Goal: Answer question/provide support: Share knowledge or assist other users

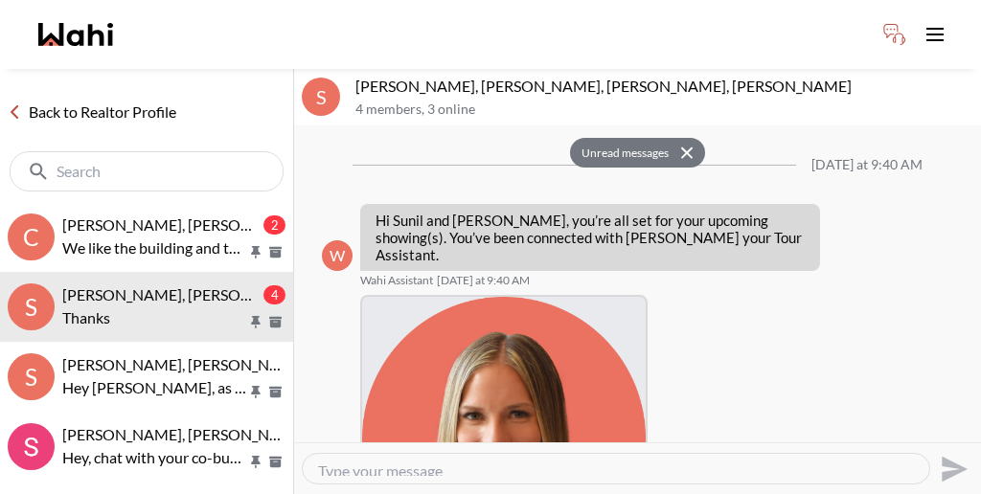
scroll to position [784, 0]
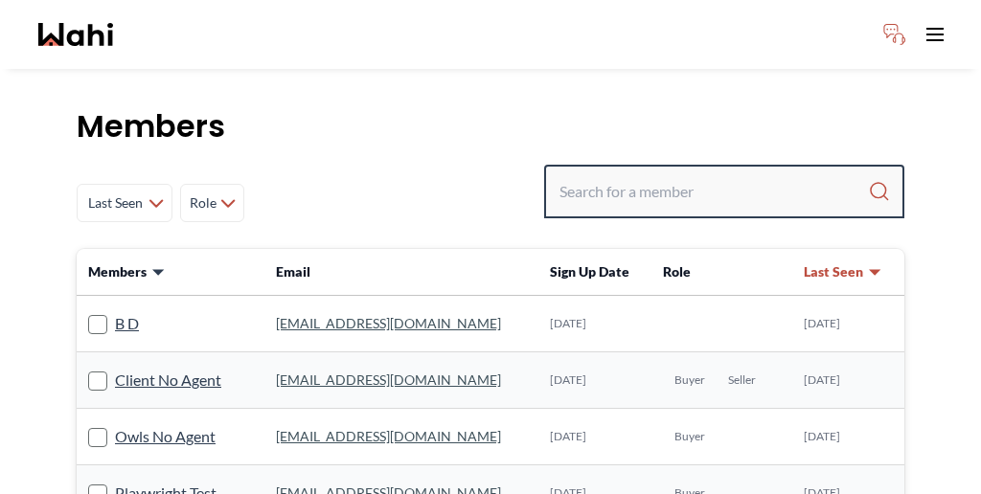
click at [684, 174] on input "Search input" at bounding box center [714, 191] width 309 height 34
paste input "Croline"
type input "Croline"
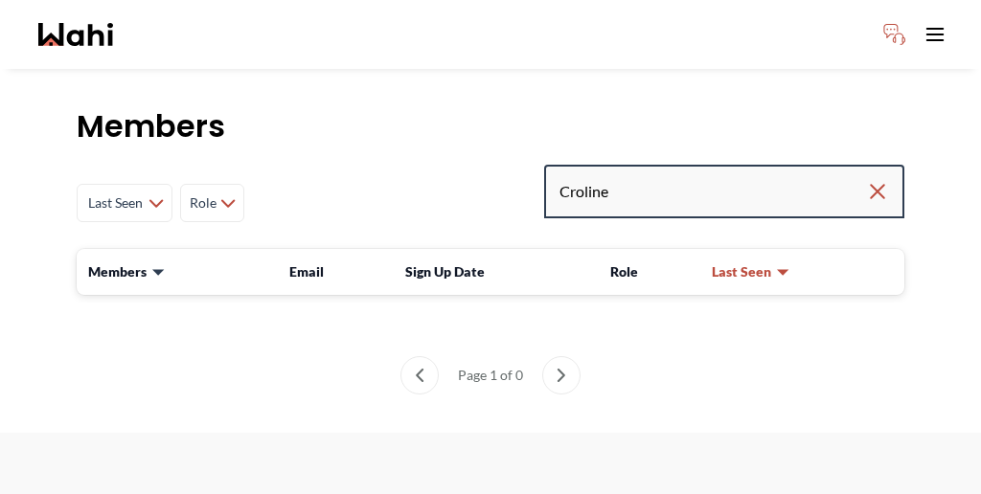
click at [728, 174] on input "Croline" at bounding box center [713, 191] width 307 height 34
type input "Crolin"
drag, startPoint x: 765, startPoint y: 145, endPoint x: 555, endPoint y: 140, distance: 209.9
click at [555, 165] on div "Last Seen Less day than [DATE] [DATE] - [DATE] [DATE] - [DATE] [DATE] - [DATE] …" at bounding box center [491, 203] width 828 height 77
paste input "[PERSON_NAME]"
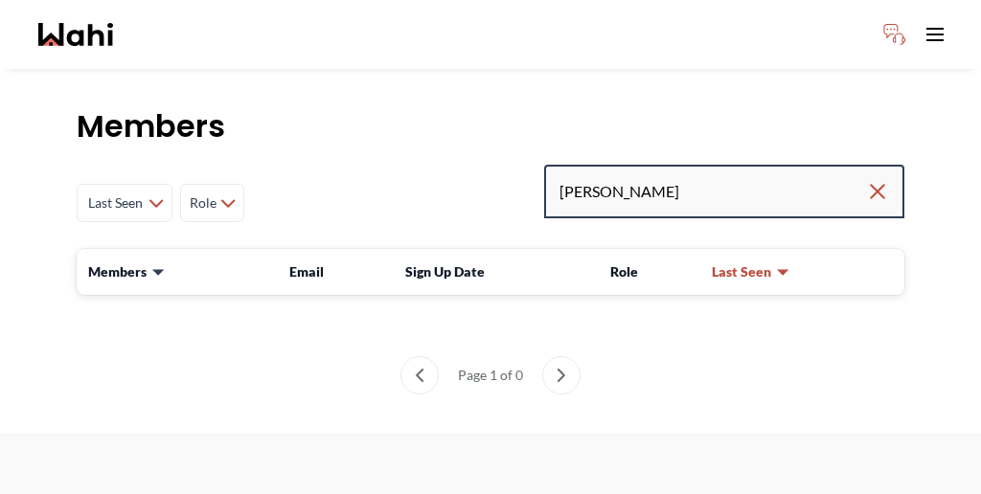
type input "[PERSON_NAME]"
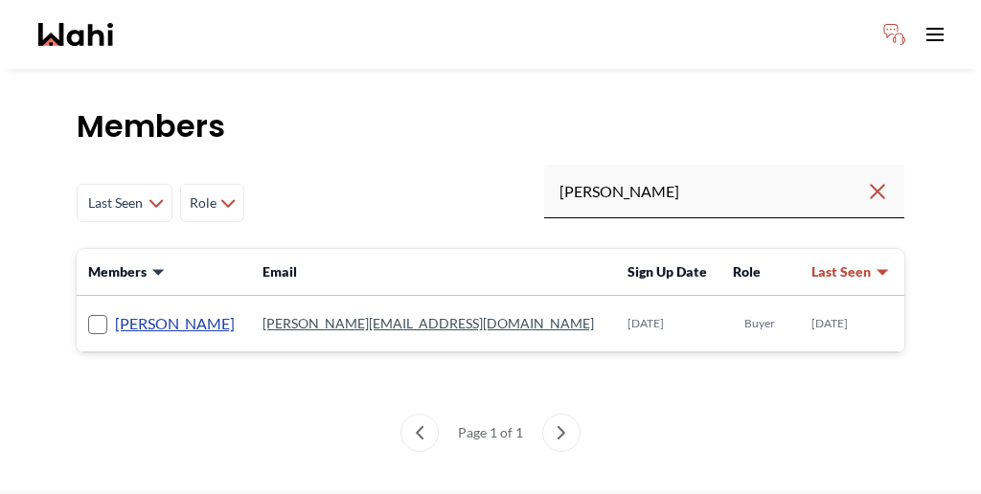
click at [154, 311] on link "[PERSON_NAME]" at bounding box center [175, 323] width 120 height 25
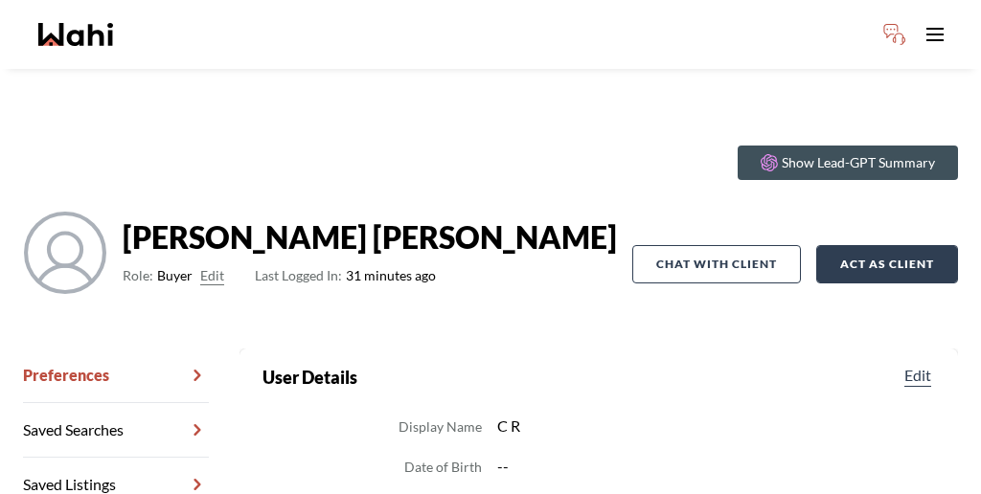
click at [864, 245] on button "Act as Client" at bounding box center [887, 264] width 142 height 38
